Goal: Task Accomplishment & Management: Manage account settings

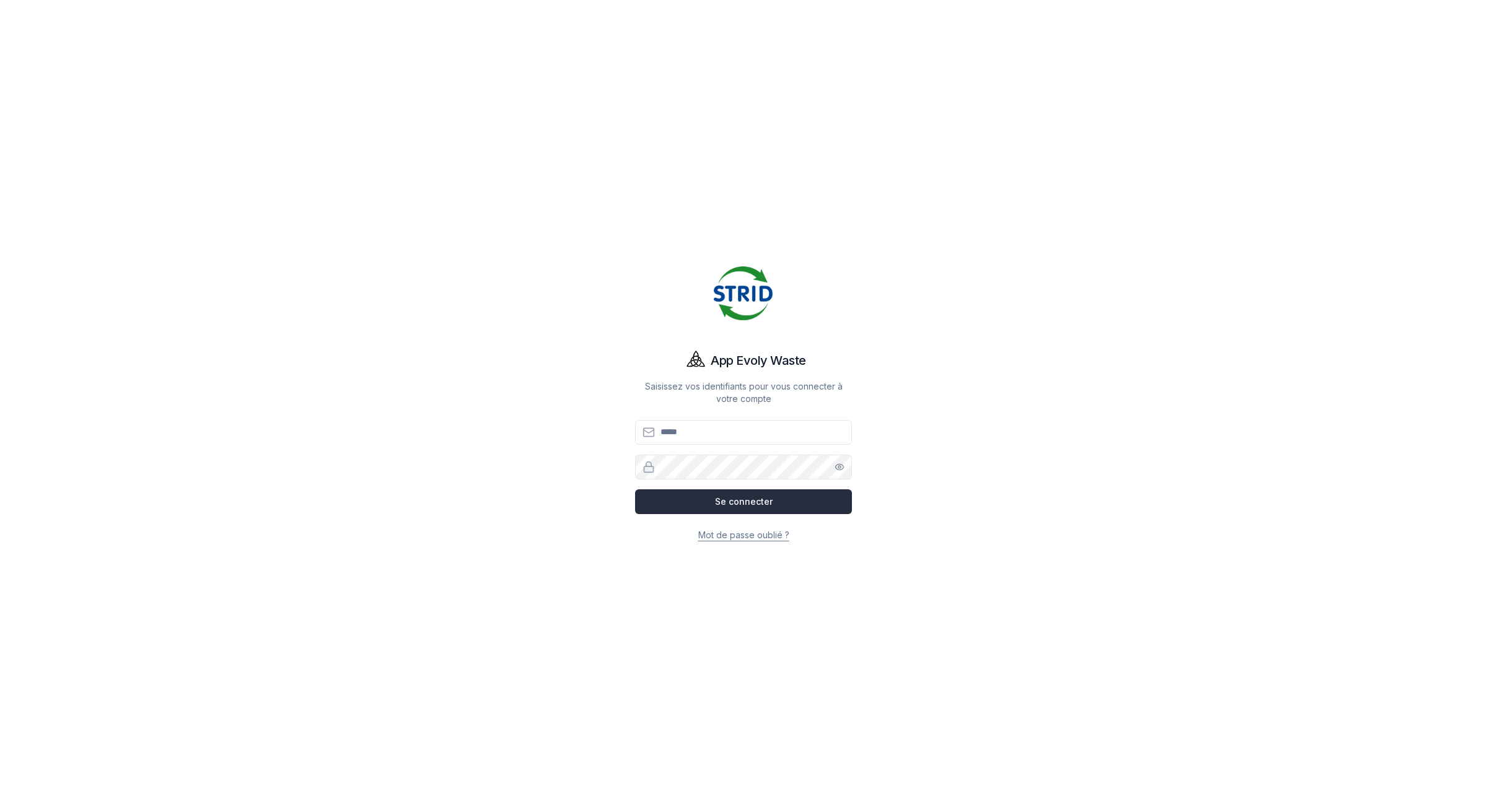
type input "**********"
click at [792, 499] on button "Se connecter" at bounding box center [744, 501] width 217 height 24
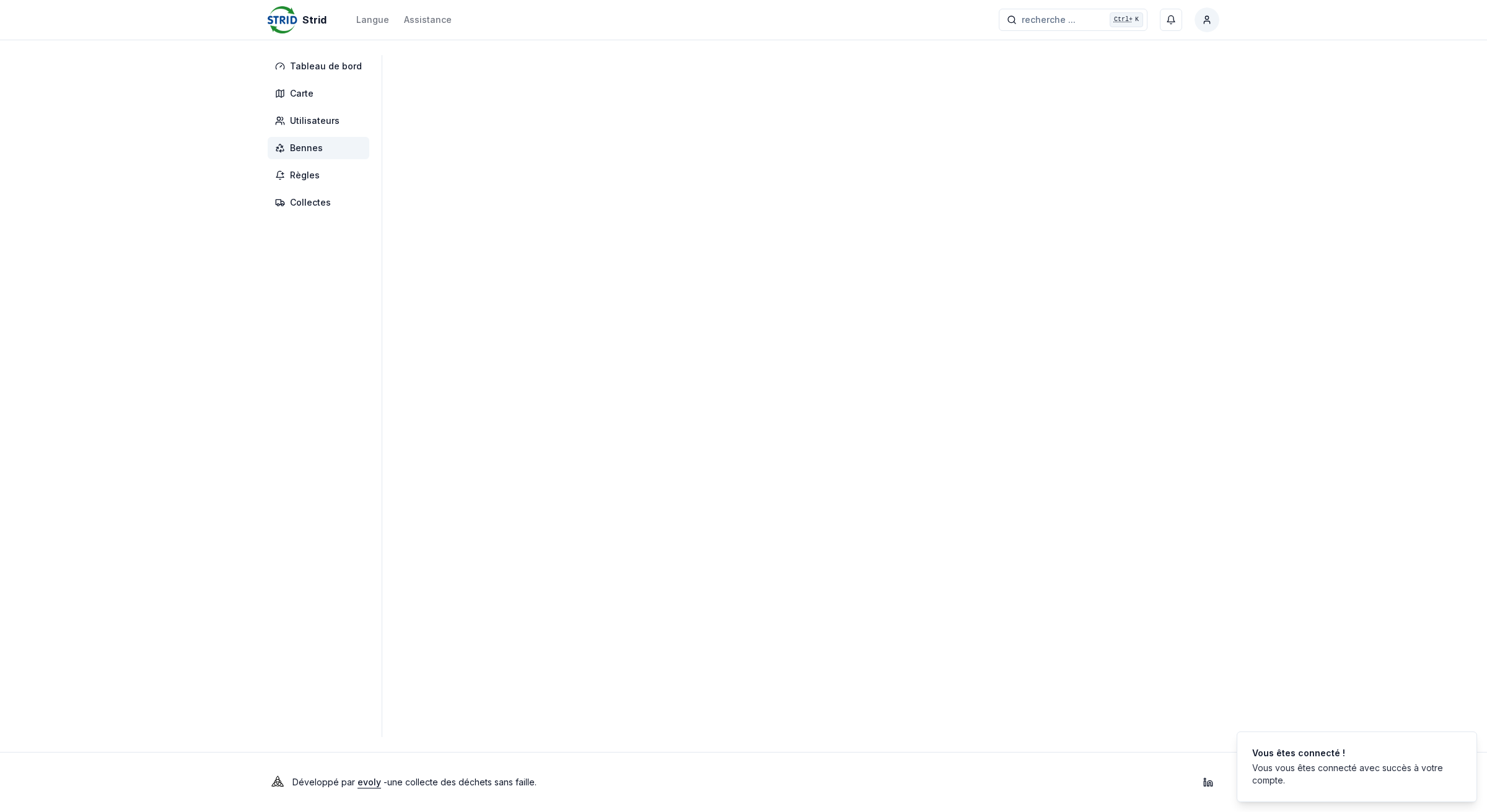
click at [342, 152] on span "Bennes" at bounding box center [318, 148] width 102 height 22
click at [307, 147] on span "Bennes" at bounding box center [306, 147] width 33 height 13
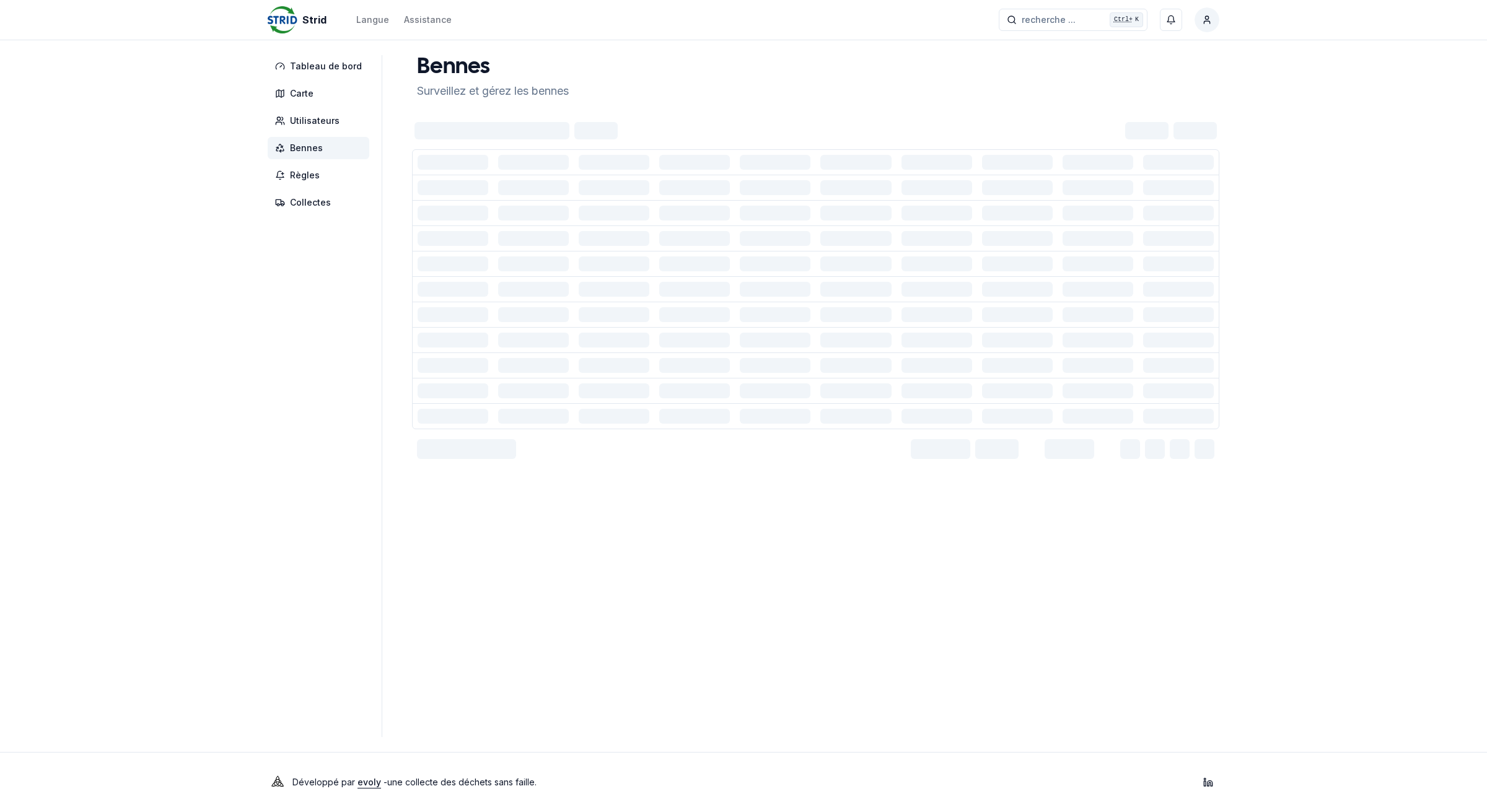
click at [584, 187] on div at bounding box center [614, 187] width 70 height 15
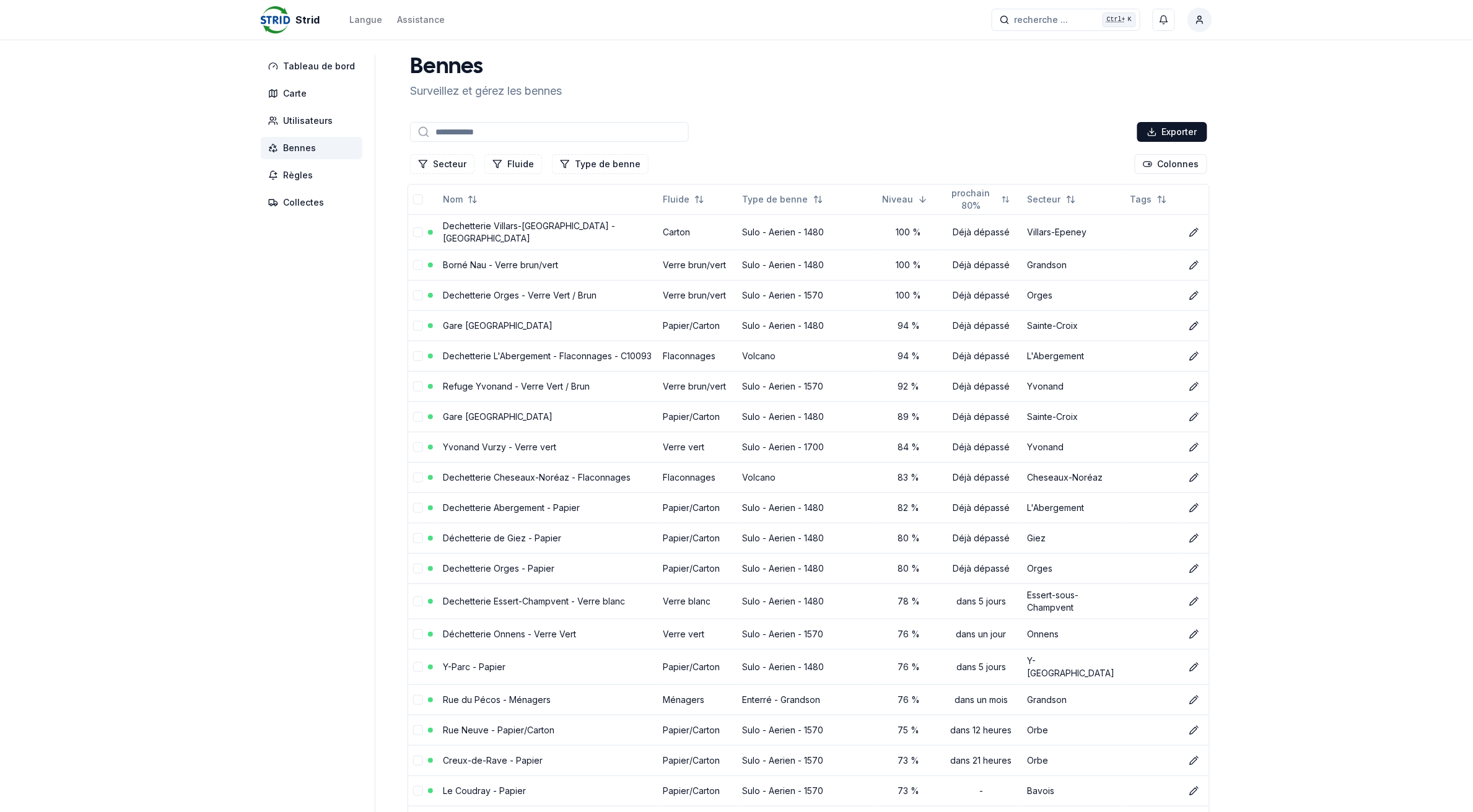
click at [319, 147] on span "Bennes" at bounding box center [311, 148] width 102 height 22
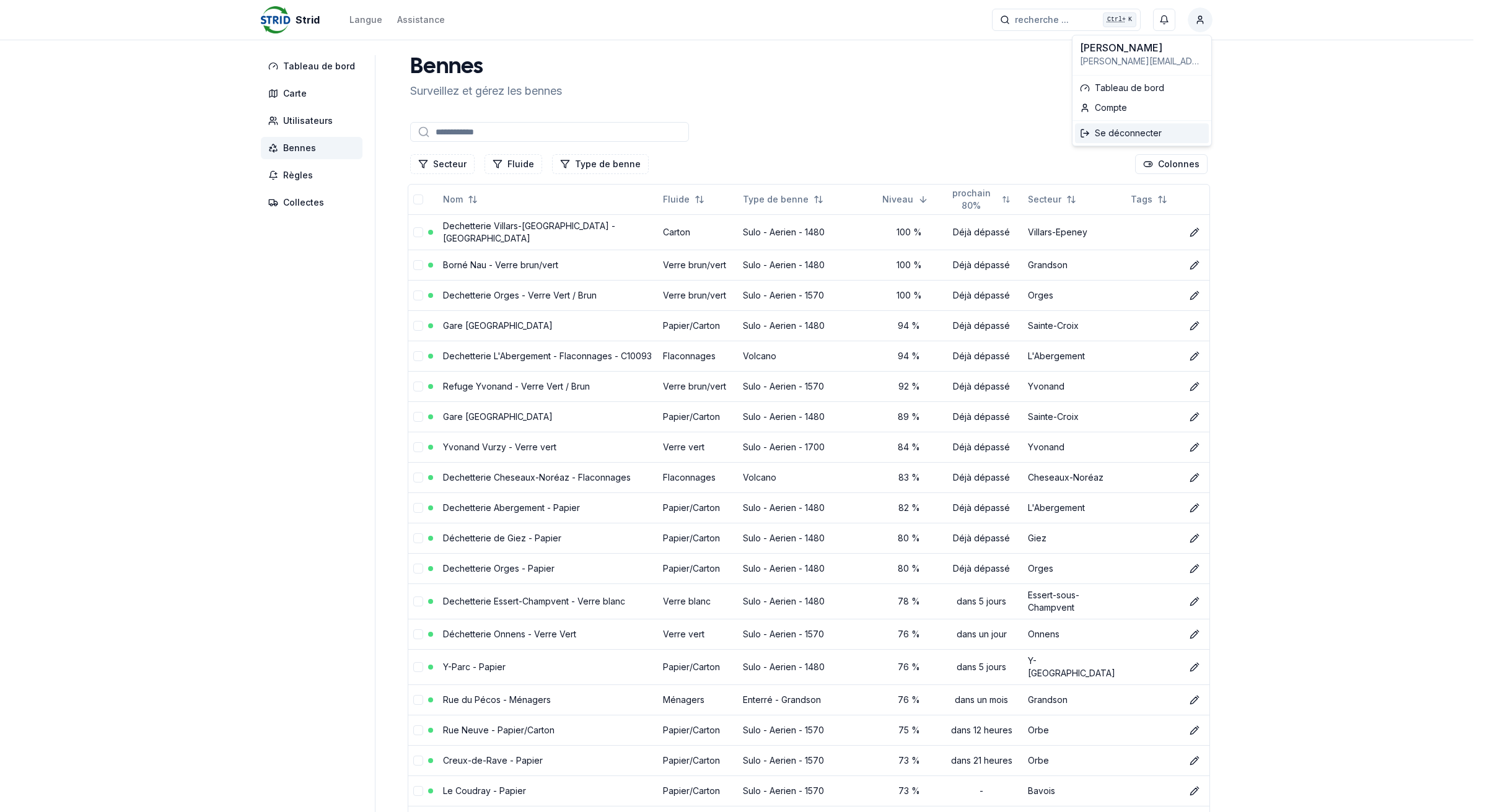
click at [1138, 130] on div "Se déconnecter" at bounding box center [1142, 133] width 134 height 20
